Goal: Task Accomplishment & Management: Use online tool/utility

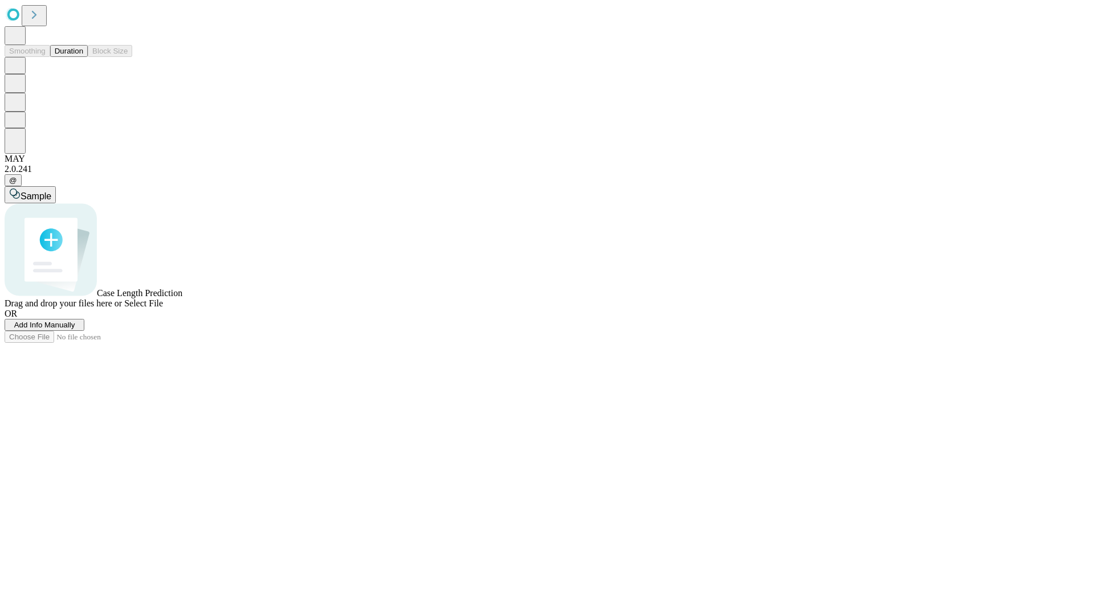
click at [83, 57] on button "Duration" at bounding box center [69, 51] width 38 height 12
click at [163, 308] on span "Select File" at bounding box center [143, 303] width 39 height 10
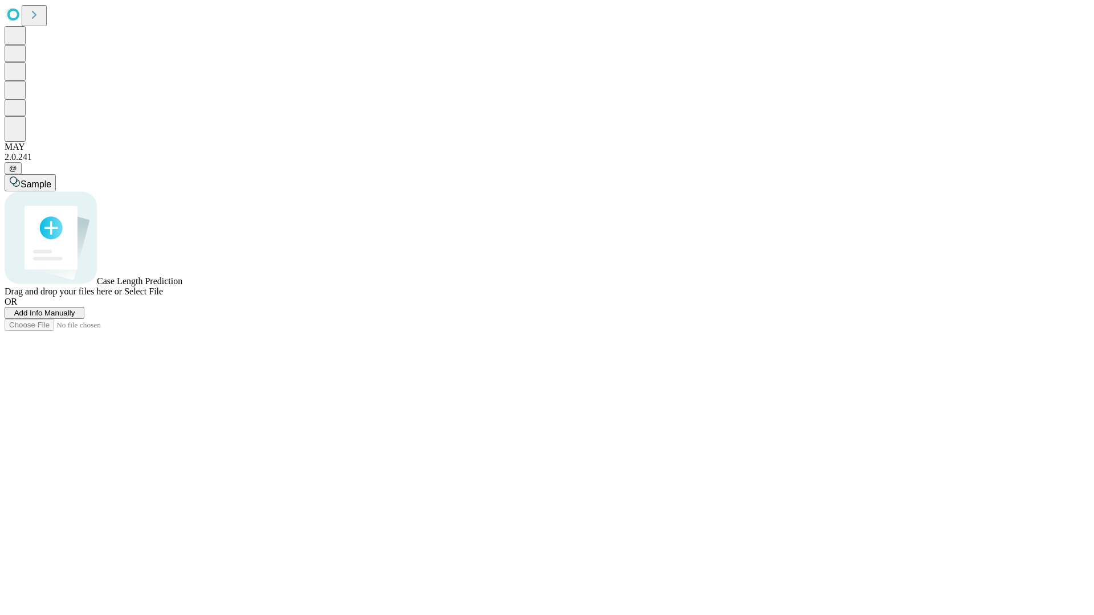
click at [163, 296] on span "Select File" at bounding box center [143, 292] width 39 height 10
